Goal: Information Seeking & Learning: Find specific fact

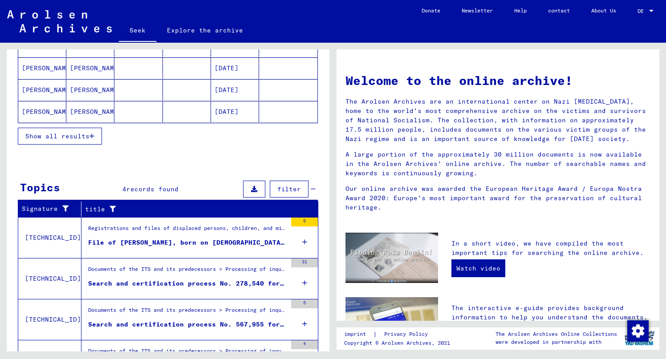
scroll to position [222, 0]
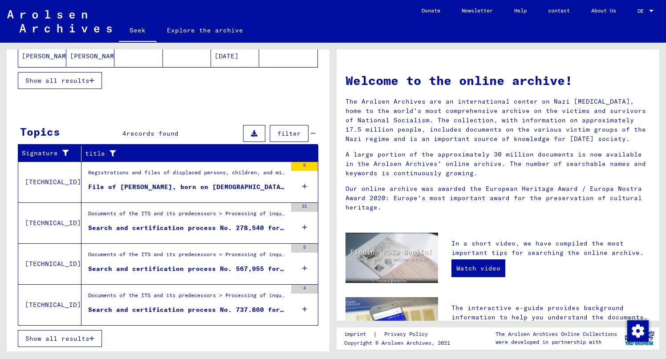
click at [168, 228] on font "Search and certification process No. 278,540 for [PERSON_NAME], TAUBA born [DEM…" at bounding box center [274, 228] width 372 height 8
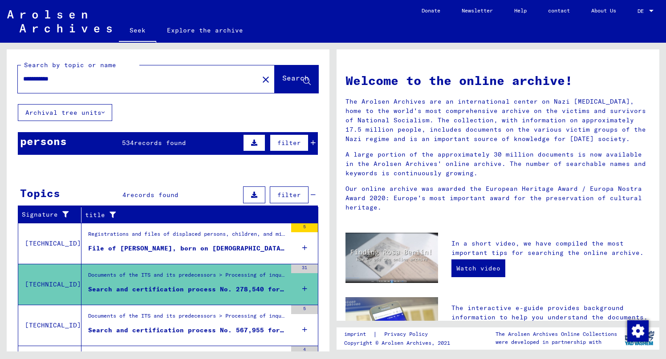
drag, startPoint x: 37, startPoint y: 79, endPoint x: 32, endPoint y: 89, distance: 11.2
click at [28, 81] on input "**********" at bounding box center [135, 78] width 225 height 9
type input "**********"
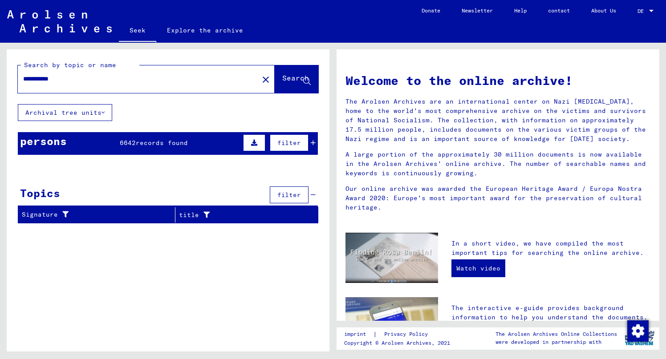
click at [140, 170] on font "Birth name" at bounding box center [138, 167] width 40 height 8
click at [176, 136] on div "persons 6642 records found filter" at bounding box center [168, 143] width 300 height 23
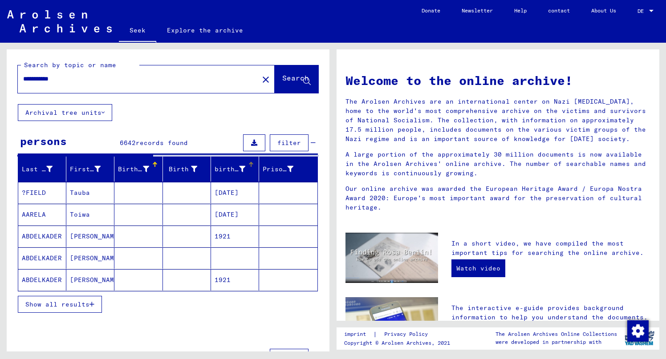
click at [242, 167] on font "birth date" at bounding box center [235, 169] width 40 height 8
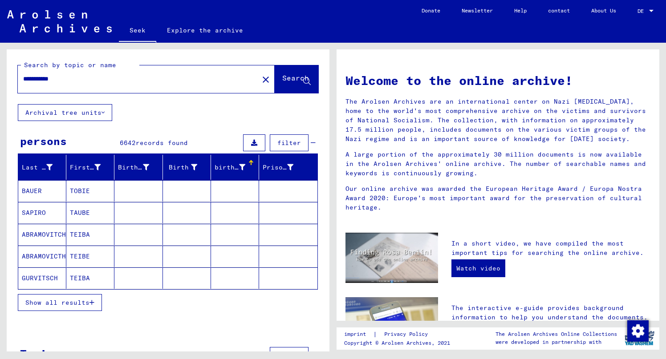
scroll to position [20, 0]
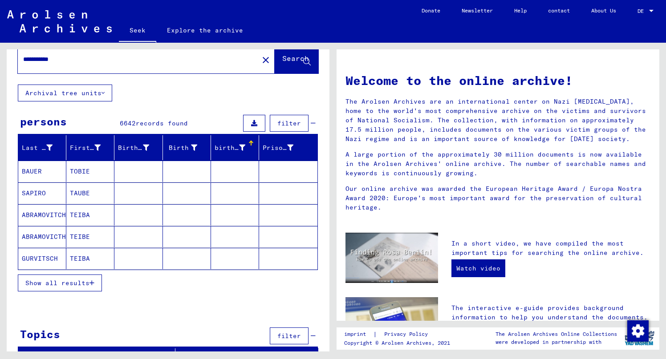
click at [85, 280] on font "Show all results" at bounding box center [57, 283] width 64 height 8
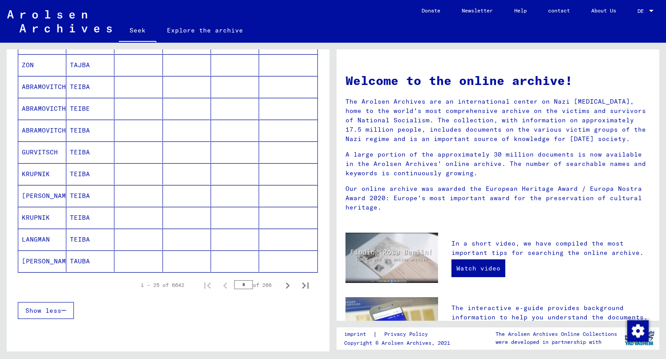
scroll to position [486, 0]
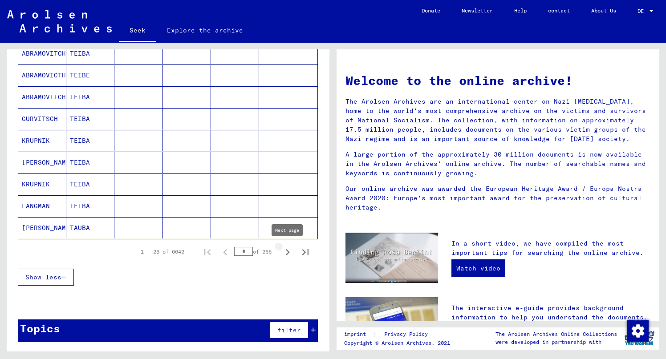
click at [288, 253] on icon "Next page" at bounding box center [288, 252] width 4 height 6
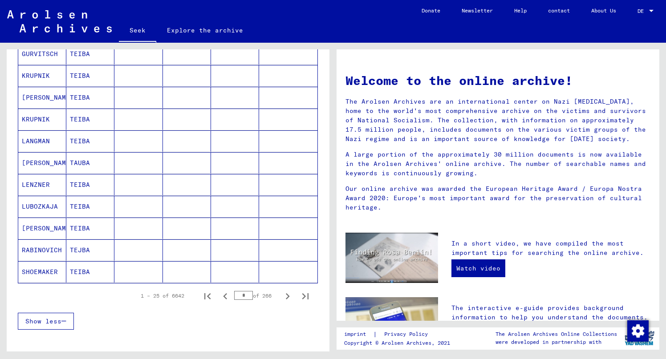
scroll to position [444, 0]
click at [288, 295] on icon "Next page" at bounding box center [288, 295] width 4 height 6
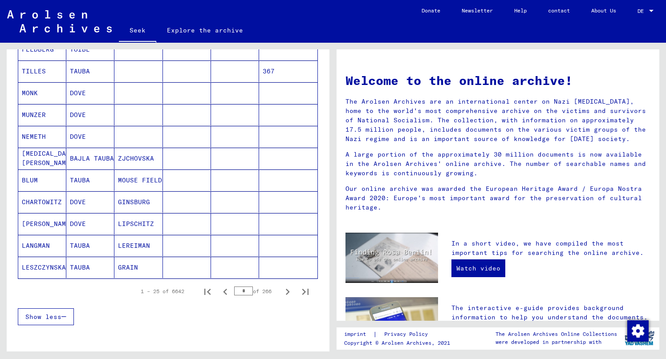
scroll to position [448, 0]
click at [289, 291] on icon "Next page" at bounding box center [287, 291] width 12 height 12
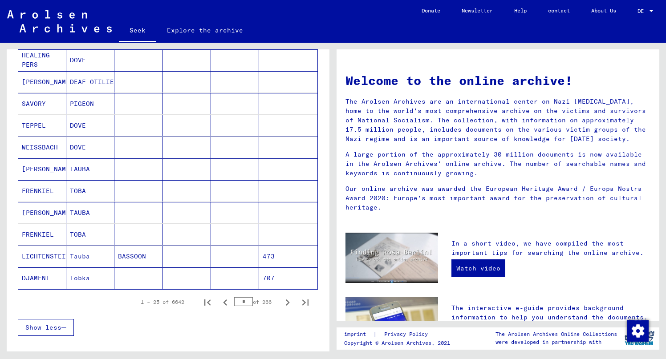
scroll to position [441, 0]
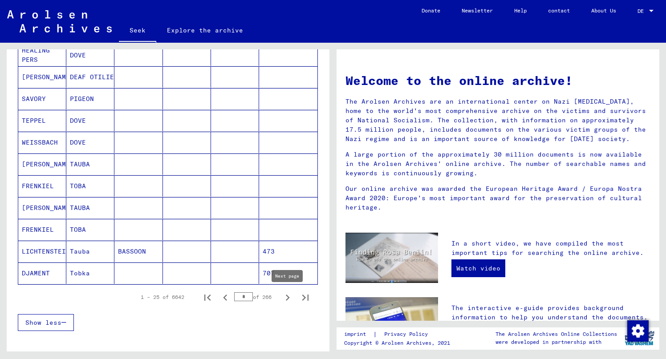
click at [286, 295] on icon "Next page" at bounding box center [288, 298] width 4 height 6
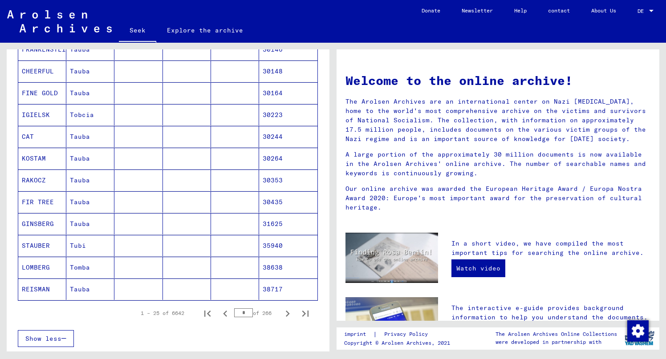
scroll to position [426, 0]
click at [286, 311] on icon "Next page" at bounding box center [287, 313] width 12 height 12
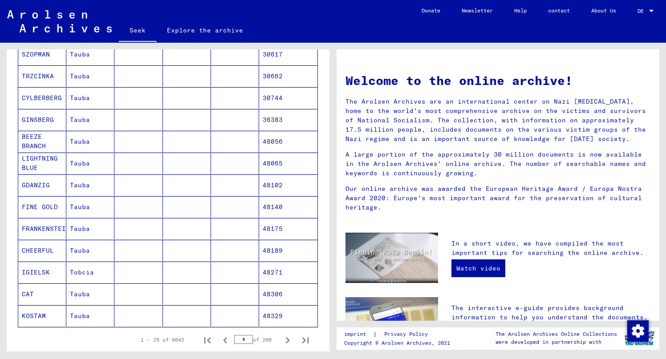
scroll to position [410, 0]
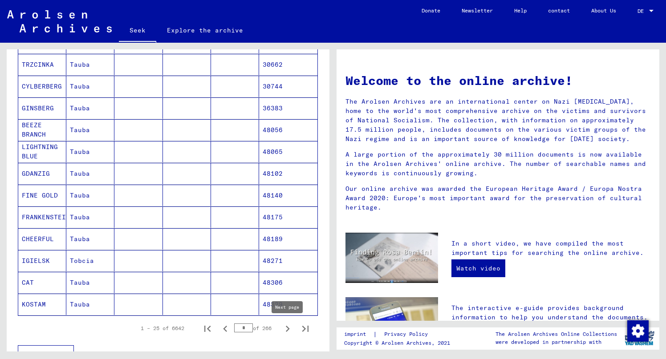
click at [287, 326] on icon "Next page" at bounding box center [287, 329] width 12 height 12
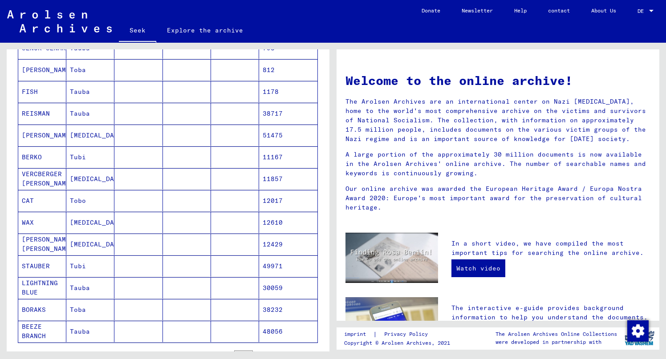
scroll to position [424, 0]
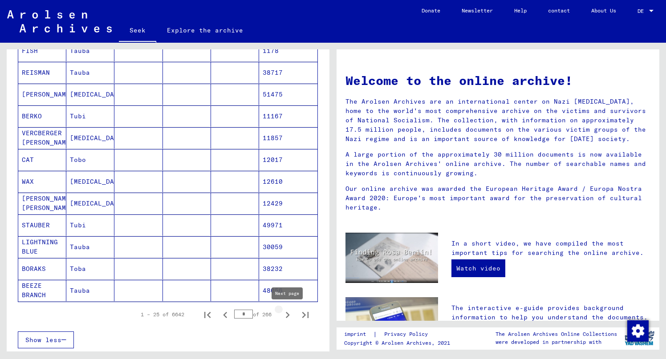
click at [287, 317] on icon "Next page" at bounding box center [287, 315] width 12 height 12
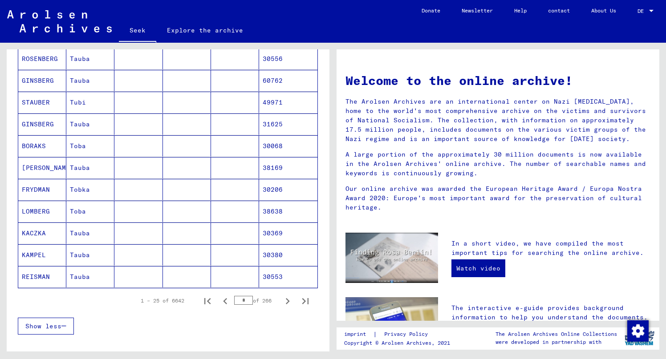
scroll to position [439, 0]
click at [289, 299] on icon "Next page" at bounding box center [287, 300] width 12 height 12
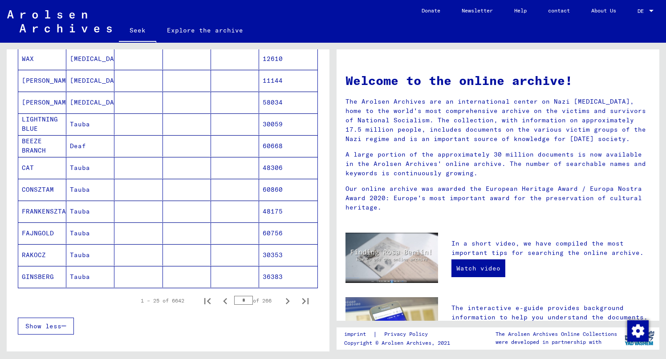
scroll to position [438, 0]
click at [291, 300] on icon "Next page" at bounding box center [287, 300] width 12 height 12
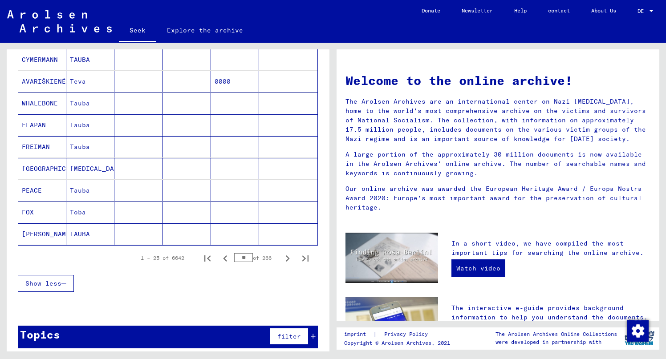
scroll to position [486, 0]
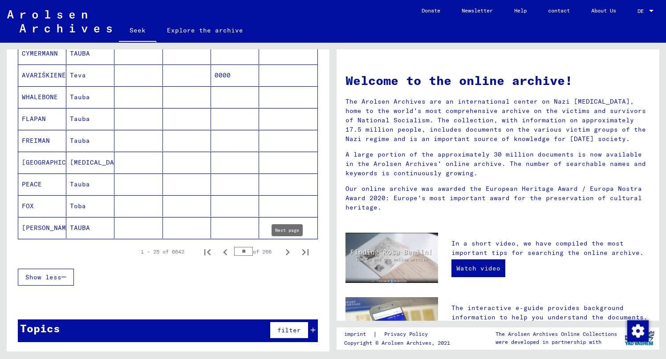
click at [285, 251] on icon "Next page" at bounding box center [287, 252] width 12 height 12
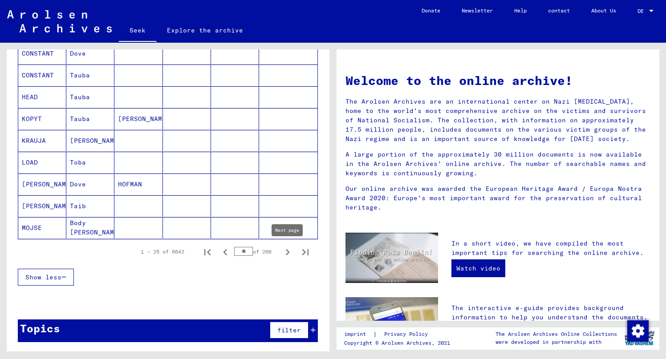
click at [289, 250] on icon "Next page" at bounding box center [287, 252] width 12 height 12
type input "**"
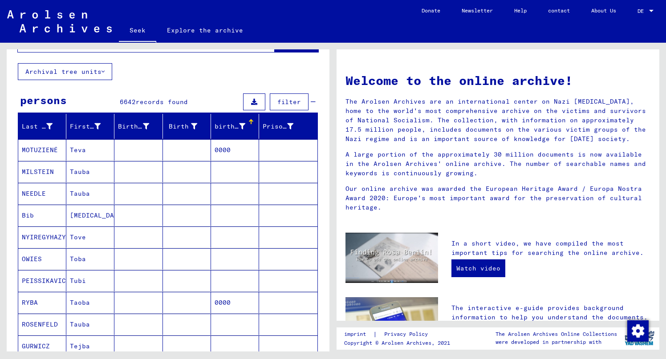
scroll to position [56, 0]
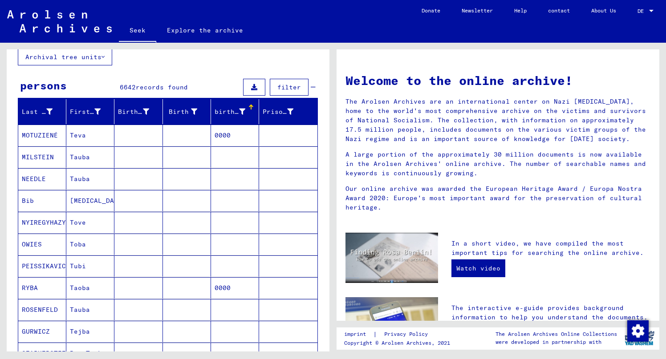
click at [298, 88] on font "filter" at bounding box center [289, 87] width 24 height 8
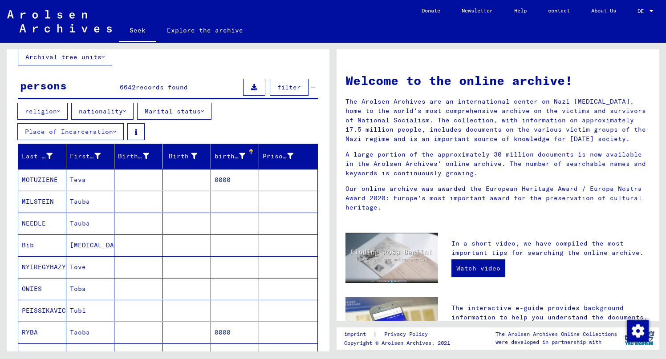
click at [183, 111] on font "Marital status" at bounding box center [173, 111] width 56 height 8
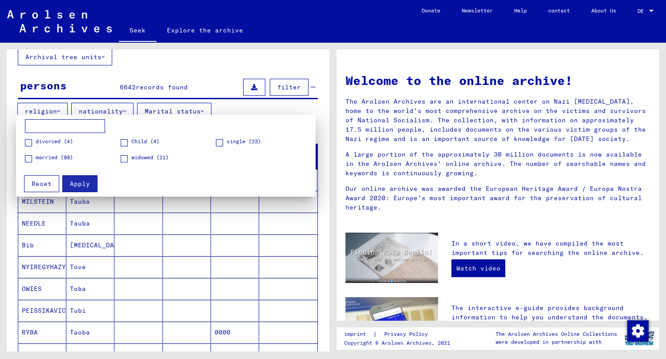
click at [38, 184] on font "Reset" at bounding box center [42, 184] width 20 height 8
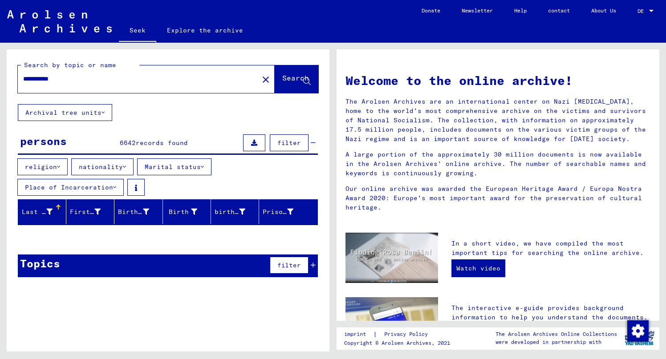
scroll to position [0, 0]
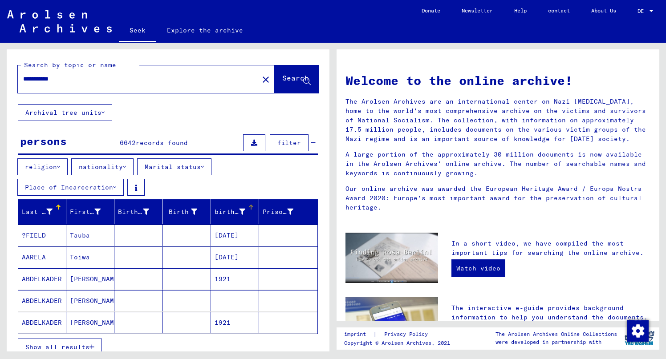
click at [243, 208] on font "birth date" at bounding box center [235, 212] width 40 height 8
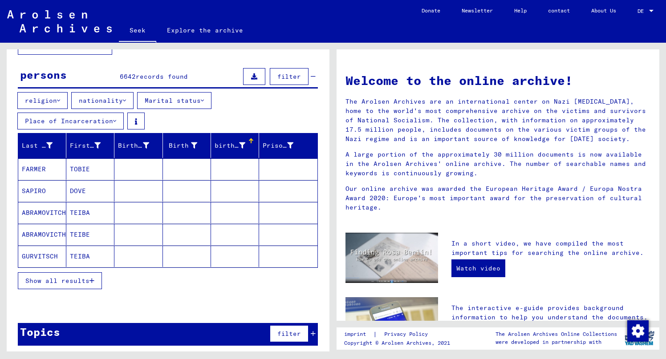
click at [74, 277] on font "Show all results" at bounding box center [57, 281] width 64 height 8
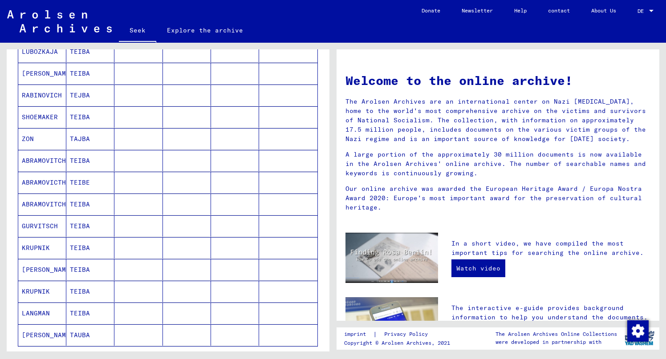
scroll to position [527, 0]
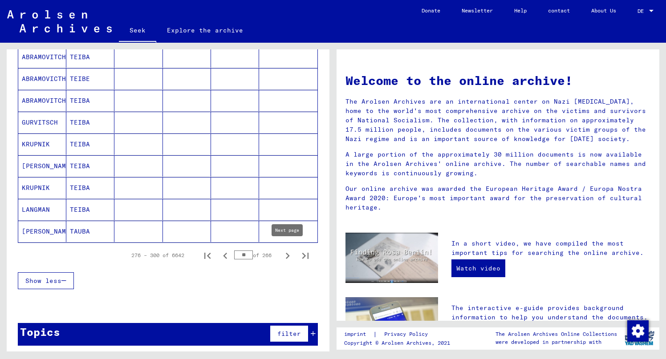
click at [288, 253] on icon "Next page" at bounding box center [288, 256] width 4 height 6
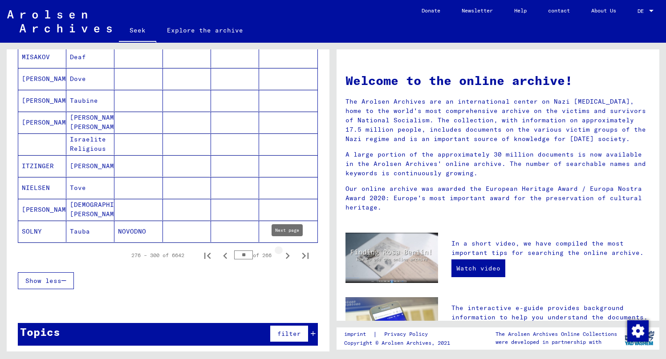
click at [287, 252] on icon "Next page" at bounding box center [287, 256] width 12 height 12
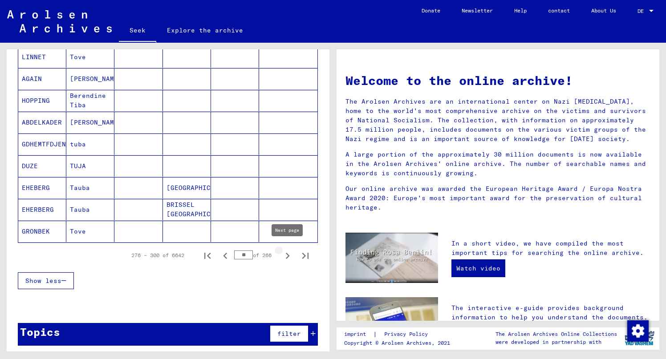
click at [283, 251] on icon "Next page" at bounding box center [287, 256] width 12 height 12
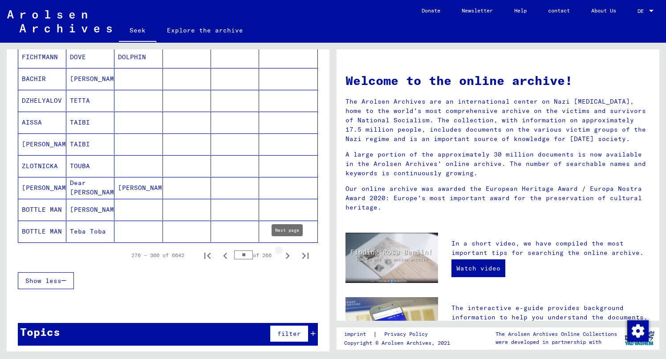
click at [286, 253] on icon "Next page" at bounding box center [287, 256] width 12 height 12
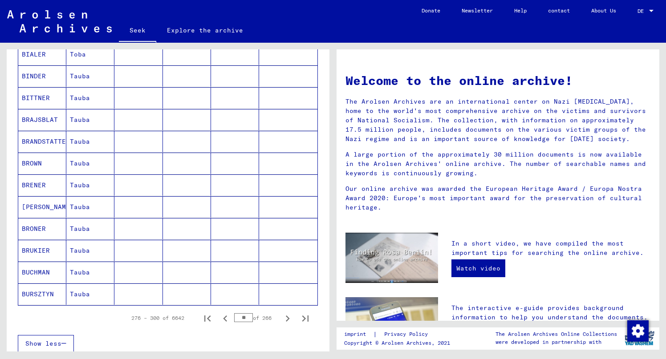
scroll to position [473, 0]
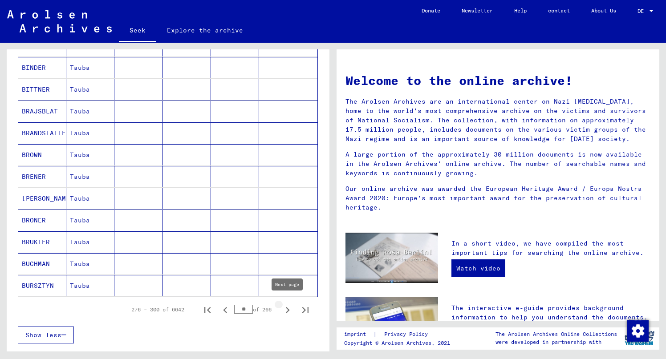
click at [282, 305] on icon "Next page" at bounding box center [287, 310] width 12 height 12
click at [290, 305] on icon "Next page" at bounding box center [287, 310] width 12 height 12
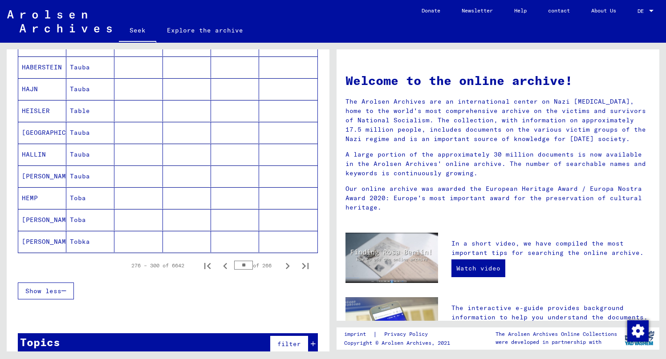
scroll to position [527, 0]
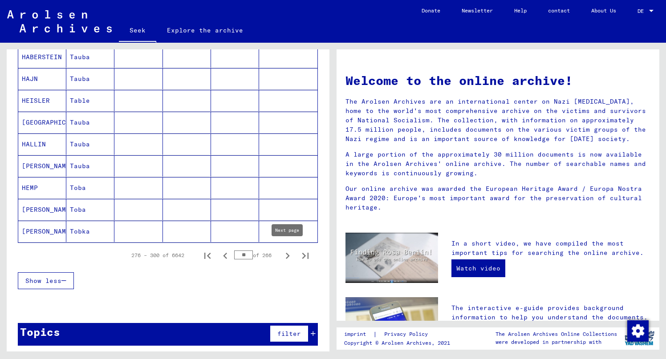
click at [289, 253] on icon "Next page" at bounding box center [287, 256] width 12 height 12
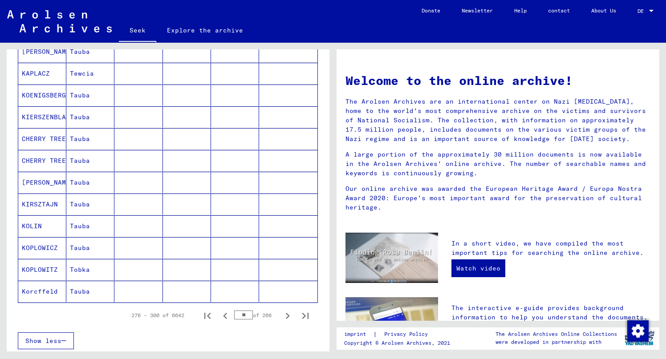
scroll to position [477, 0]
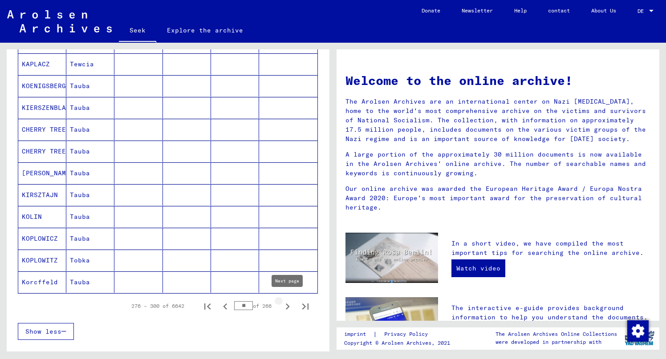
click at [287, 304] on icon "Next page" at bounding box center [288, 307] width 4 height 6
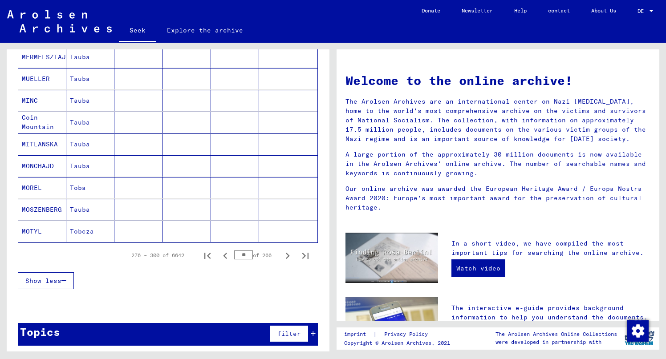
scroll to position [519, 0]
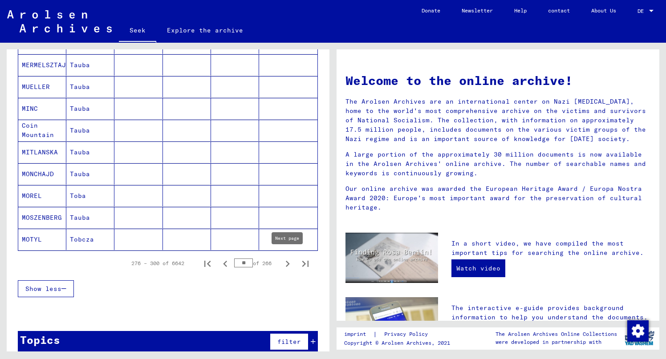
click at [287, 259] on icon "Next page" at bounding box center [287, 264] width 12 height 12
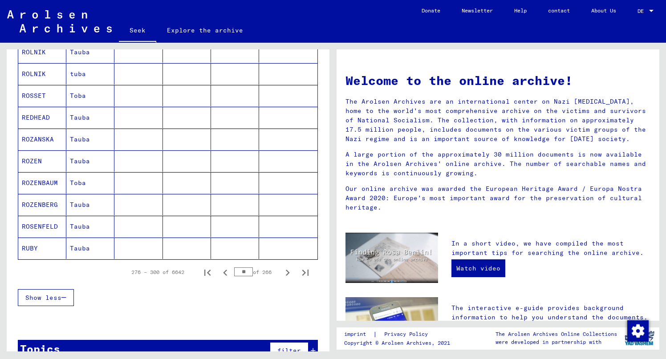
scroll to position [527, 0]
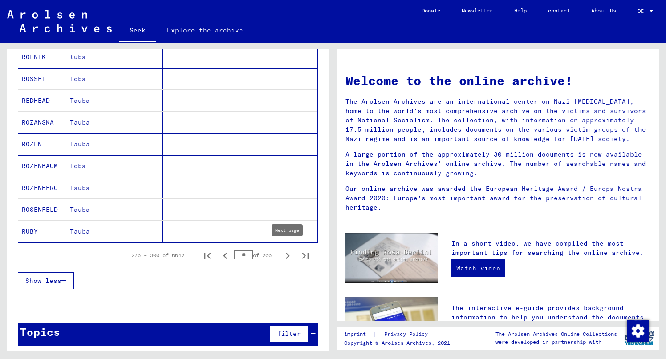
click at [288, 253] on icon "Next page" at bounding box center [288, 256] width 4 height 6
click at [287, 253] on icon "Next page" at bounding box center [288, 256] width 4 height 6
click at [288, 253] on icon "Next page" at bounding box center [288, 256] width 4 height 6
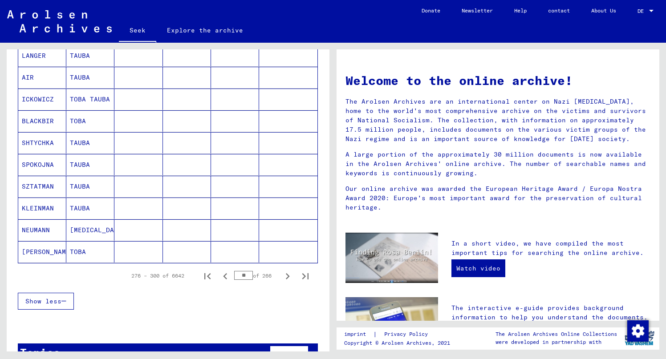
scroll to position [520, 0]
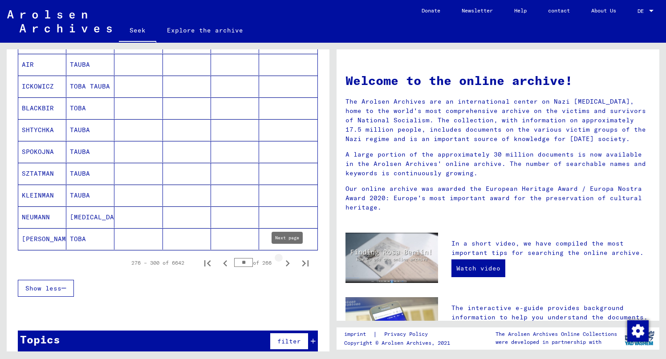
click at [290, 261] on icon "Next page" at bounding box center [287, 263] width 12 height 12
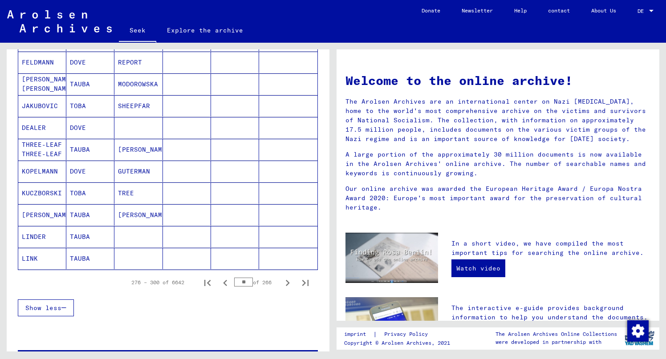
scroll to position [527, 0]
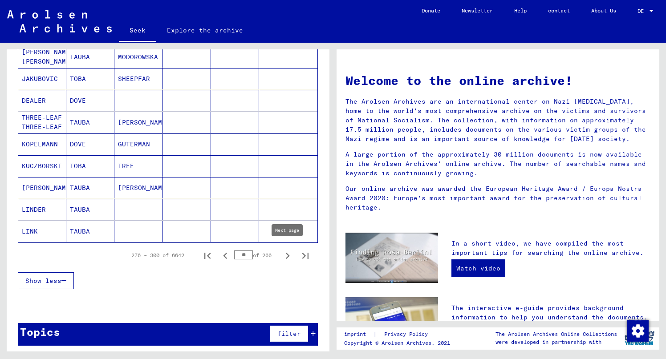
click at [288, 250] on icon "Next page" at bounding box center [287, 256] width 12 height 12
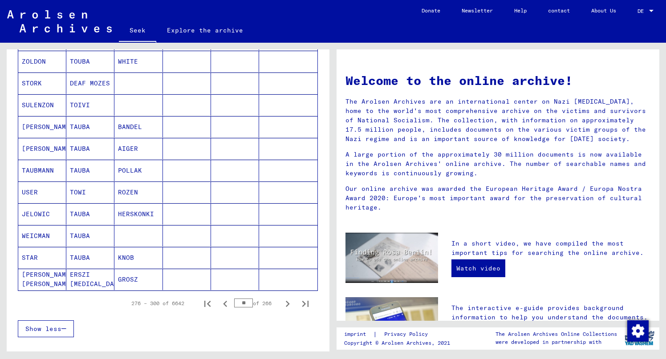
scroll to position [493, 0]
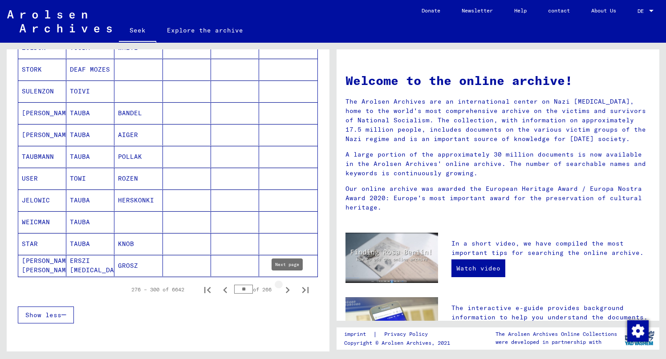
click at [287, 287] on icon "Next page" at bounding box center [287, 290] width 12 height 12
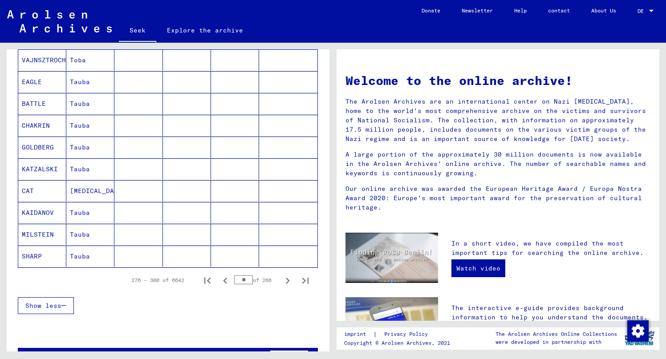
scroll to position [527, 0]
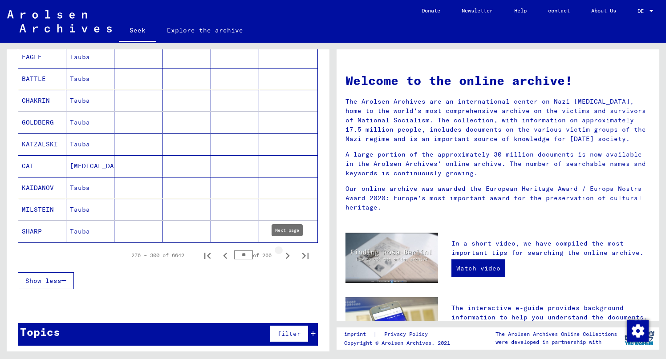
click at [288, 253] on icon "Next page" at bounding box center [288, 256] width 4 height 6
click at [287, 254] on icon "Next page" at bounding box center [288, 256] width 4 height 6
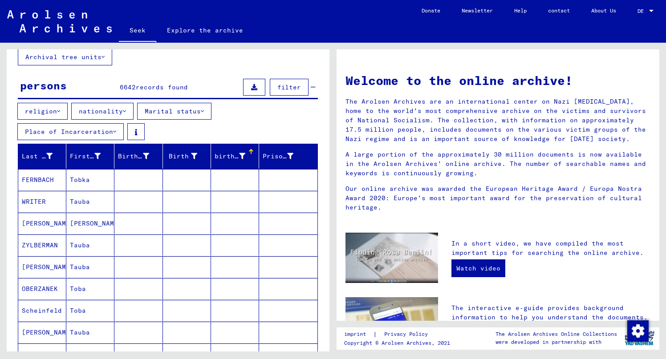
scroll to position [52, 0]
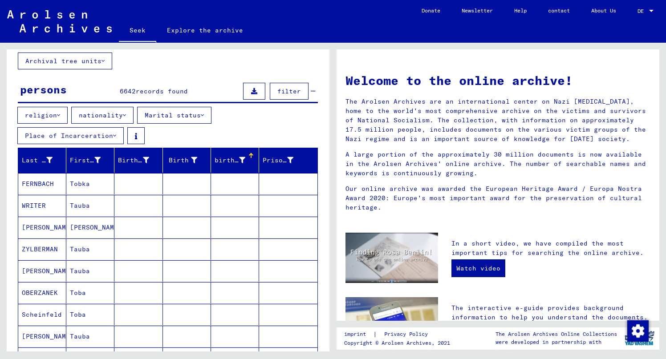
click at [116, 133] on icon at bounding box center [114, 136] width 3 height 6
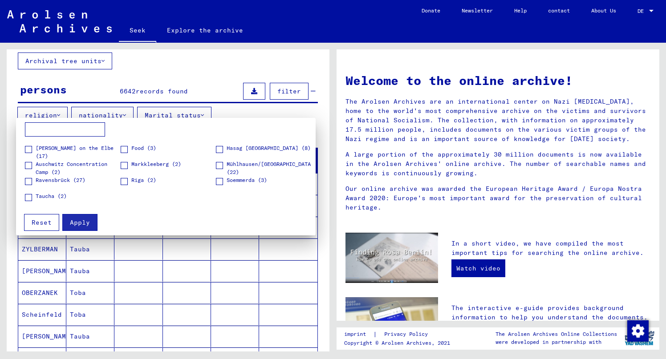
scroll to position [0, 0]
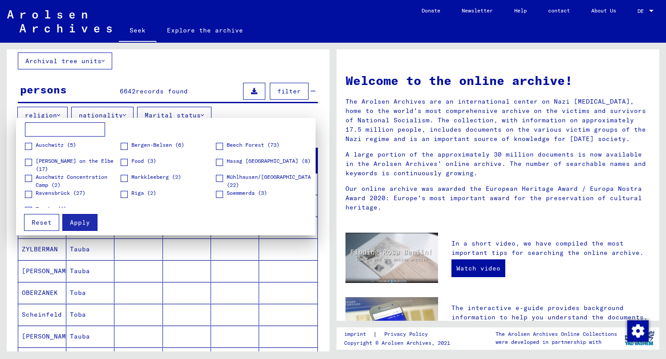
click at [216, 77] on div at bounding box center [333, 179] width 666 height 359
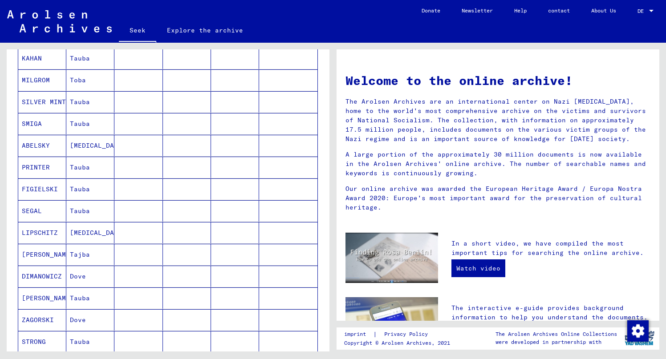
scroll to position [527, 0]
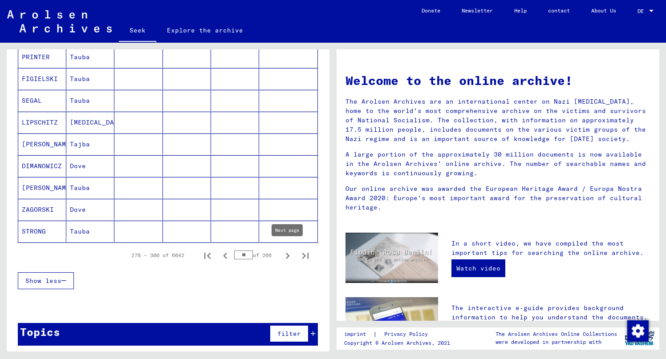
click at [286, 255] on icon "Next page" at bounding box center [287, 256] width 12 height 12
click at [288, 253] on icon "Next page" at bounding box center [288, 256] width 4 height 6
click at [287, 253] on icon "Next page" at bounding box center [288, 256] width 4 height 6
click at [284, 252] on icon "Next page" at bounding box center [287, 256] width 12 height 12
click at [286, 252] on icon "Next page" at bounding box center [287, 256] width 12 height 12
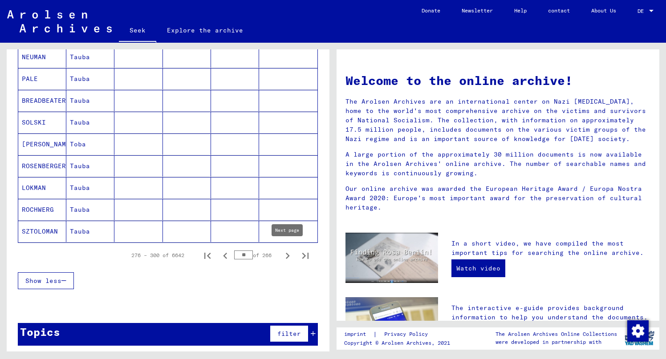
type input "**"
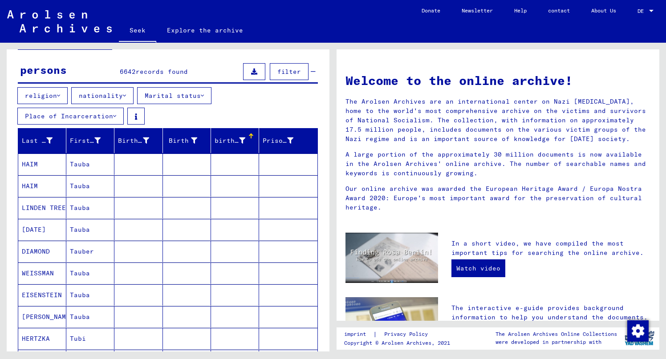
scroll to position [59, 0]
